Goal: Understand process/instructions: Learn how to perform a task or action

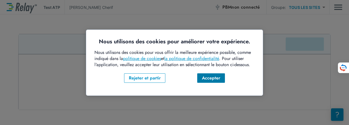
click at [217, 77] on font "Accepter" at bounding box center [211, 78] width 18 height 6
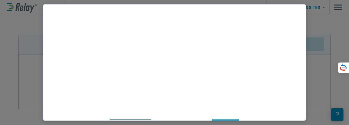
scroll to position [74, 0]
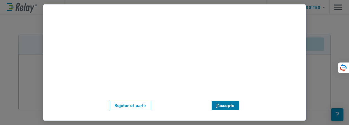
click at [228, 103] on font "J'accepte" at bounding box center [225, 105] width 18 height 6
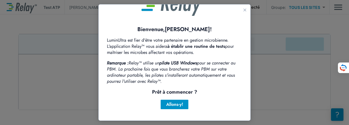
scroll to position [24, 0]
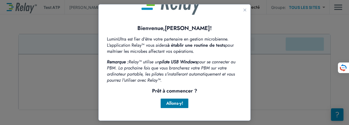
click at [172, 103] on font "Allons-y!" at bounding box center [174, 103] width 17 height 6
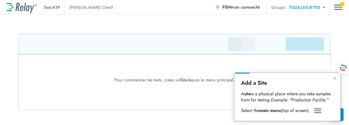
scroll to position [0, 0]
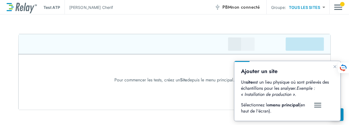
click at [298, 43] on img at bounding box center [174, 72] width 313 height 76
click at [246, 44] on img at bounding box center [174, 72] width 313 height 76
click at [340, 4] on img "Menu principal" at bounding box center [338, 7] width 8 height 11
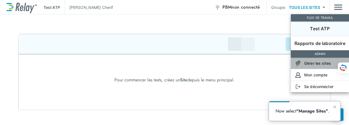
click at [326, 64] on font "Gérer les sites" at bounding box center [317, 63] width 27 height 5
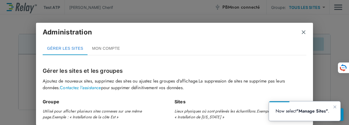
click at [299, 113] on b ""Manage Sites"" at bounding box center [313, 111] width 32 height 6
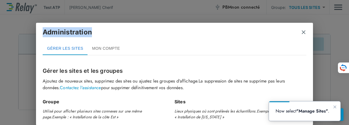
drag, startPoint x: 275, startPoint y: 26, endPoint x: 275, endPoint y: 20, distance: 5.5
click at [275, 20] on div "Administration GÉRER LES SITES MON COMPTE Gérer les sites et les groupes Ajoute…" at bounding box center [174, 62] width 349 height 125
click at [254, 26] on h2 "Administration GÉRER LES SITES MON COMPTE" at bounding box center [174, 41] width 277 height 37
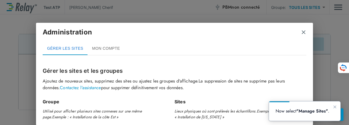
click at [317, 111] on b ""Manage Sites"" at bounding box center [313, 111] width 32 height 6
click at [287, 111] on p "Now select "Manage Sites" ." at bounding box center [305, 111] width 58 height 6
click at [283, 111] on p "Now select "Manage Sites" ." at bounding box center [305, 111] width 58 height 6
click at [335, 106] on icon "Close guide" at bounding box center [335, 106] width 4 height 4
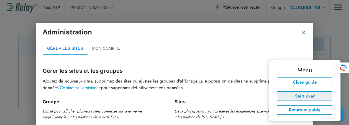
click at [311, 96] on button "Start over" at bounding box center [304, 95] width 55 height 9
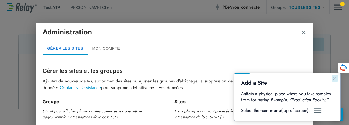
click at [332, 79] on button "Close guide" at bounding box center [335, 78] width 7 height 7
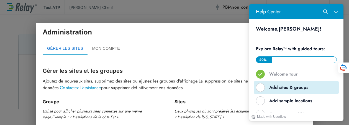
click at [261, 89] on div "Help Center" at bounding box center [260, 87] width 9 height 9
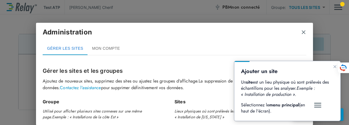
click at [343, 7] on div "Administration GÉRER LES SITES MON COMPTE Gérer les sites et les groupes Ajoute…" at bounding box center [174, 62] width 349 height 125
click at [343, 5] on div "Administration GÉRER LES SITES MON COMPTE Gérer les sites et les groupes Ajoute…" at bounding box center [174, 62] width 349 height 125
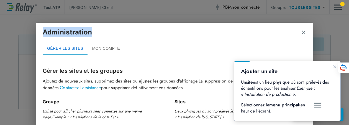
click at [343, 5] on div "Administration GÉRER LES SITES MON COMPTE Gérer les sites et les groupes Ajoute…" at bounding box center [174, 62] width 349 height 125
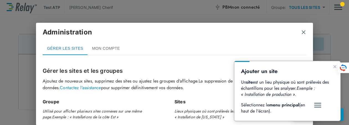
click at [317, 105] on img "Guide" at bounding box center [318, 105] width 8 height 7
click at [289, 106] on font "menu principal" at bounding box center [284, 104] width 30 height 6
click at [335, 66] on icon "Fermer le guide" at bounding box center [335, 66] width 3 height 3
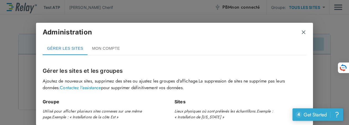
click at [316, 114] on div "Get Started" at bounding box center [315, 114] width 23 height 7
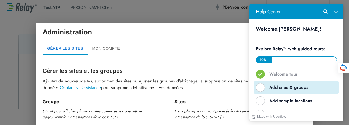
click at [262, 88] on div "Help Center" at bounding box center [260, 87] width 9 height 9
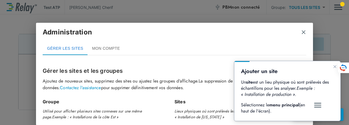
click at [317, 104] on img "Guide" at bounding box center [318, 105] width 8 height 7
click at [336, 65] on icon "Fermer le guide" at bounding box center [335, 66] width 4 height 4
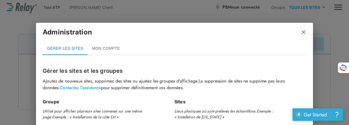
click at [314, 116] on div "Get Started" at bounding box center [315, 114] width 23 height 7
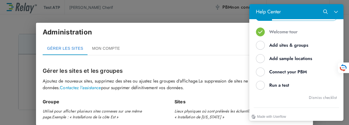
scroll to position [44, 0]
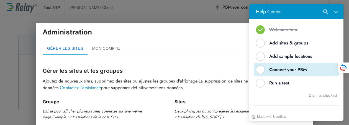
click at [260, 70] on div "Help Center" at bounding box center [260, 69] width 9 height 9
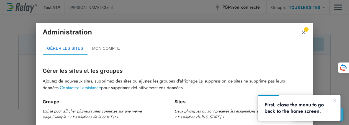
scroll to position [0, 0]
click at [314, 114] on div "First, close the menu to go back to the home screen." at bounding box center [299, 108] width 83 height 26
drag, startPoint x: 279, startPoint y: 101, endPoint x: 314, endPoint y: 114, distance: 37.4
click at [314, 114] on div "First, close the menu to go back to the home screen." at bounding box center [299, 108] width 83 height 26
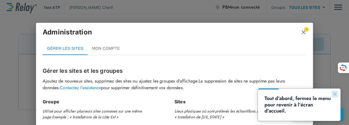
click at [336, 94] on icon "Fermer le guide" at bounding box center [335, 94] width 4 height 4
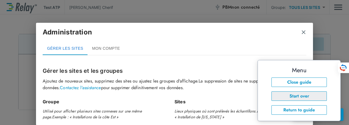
click at [310, 96] on button "Start over" at bounding box center [299, 95] width 55 height 9
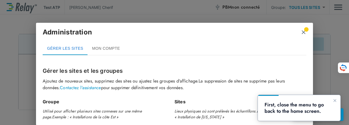
click at [306, 29] on div "Administration" at bounding box center [175, 34] width 264 height 14
click at [336, 101] on icon "Close guide" at bounding box center [335, 100] width 4 height 4
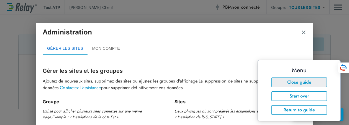
click at [302, 81] on button "Close guide" at bounding box center [299, 81] width 55 height 9
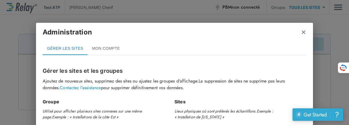
click at [315, 113] on div "Get Started" at bounding box center [315, 114] width 23 height 7
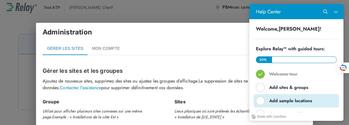
click at [261, 98] on div "Help Center" at bounding box center [260, 100] width 9 height 9
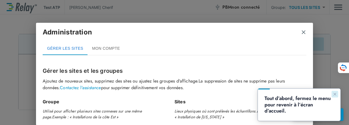
click at [336, 94] on icon "Fermer le guide" at bounding box center [335, 94] width 4 height 4
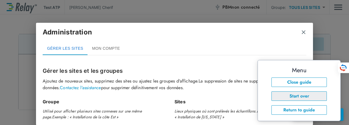
click at [301, 94] on button "Start over" at bounding box center [299, 95] width 55 height 9
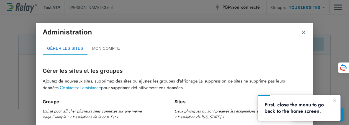
click at [301, 108] on h2 "First, close the menu to go back to the home screen." at bounding box center [299, 107] width 69 height 12
click at [334, 98] on icon "Close guide" at bounding box center [335, 100] width 4 height 4
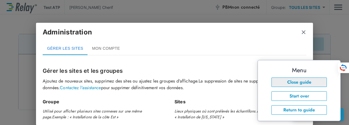
click at [306, 83] on button "Close guide" at bounding box center [299, 81] width 55 height 9
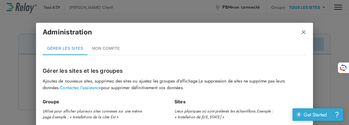
click at [317, 112] on div "Get Started" at bounding box center [315, 114] width 23 height 7
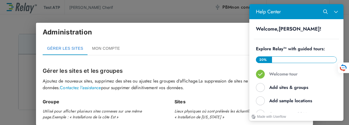
click at [280, 59] on div "20 %" at bounding box center [296, 60] width 80 height 6
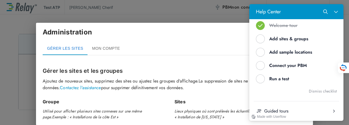
scroll to position [55, 0]
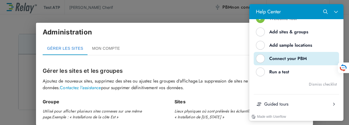
click at [262, 60] on div "Help Center" at bounding box center [260, 58] width 9 height 9
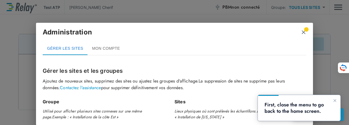
scroll to position [0, 0]
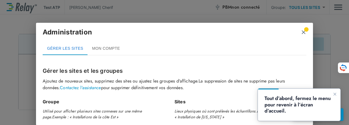
click at [307, 107] on font "Tout d’abord, fermez le menu pour revenir à l’écran d’accueil." at bounding box center [299, 105] width 68 height 20
click at [307, 28] on h2 "Administration GÉRER LES SITES MON COMPTE" at bounding box center [174, 41] width 277 height 37
click at [335, 94] on icon "Fermer le guide" at bounding box center [335, 94] width 3 height 3
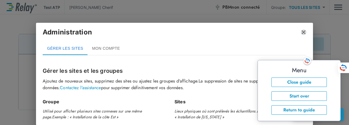
click at [304, 32] on img "fermer" at bounding box center [304, 32] width 6 height 6
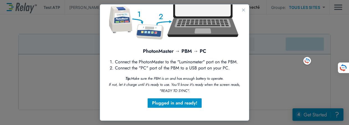
scroll to position [51, 0]
click at [177, 105] on div "Plugged in and ready!" at bounding box center [174, 102] width 45 height 7
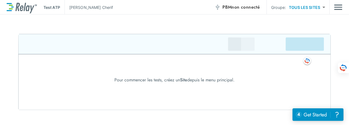
scroll to position [0, 0]
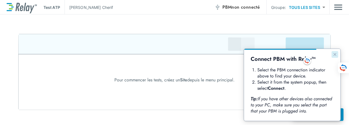
click at [336, 54] on icon "Close guide" at bounding box center [335, 54] width 4 height 4
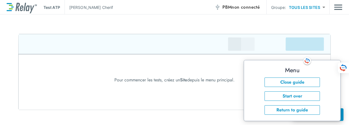
click at [303, 41] on img at bounding box center [174, 72] width 313 height 76
drag, startPoint x: 327, startPoint y: 61, endPoint x: 327, endPoint y: 49, distance: 12.7
click html "Menu Close guide Start over Return to guide"
drag, startPoint x: 324, startPoint y: 61, endPoint x: 568, endPoint y: 117, distance: 250.2
click html "Menu Close guide Start over Return to guide"
